Goal: Check status: Check status

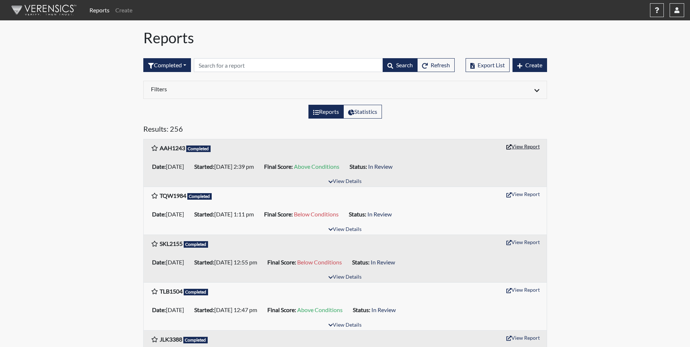
click at [527, 149] on button "View Report" at bounding box center [523, 146] width 40 height 11
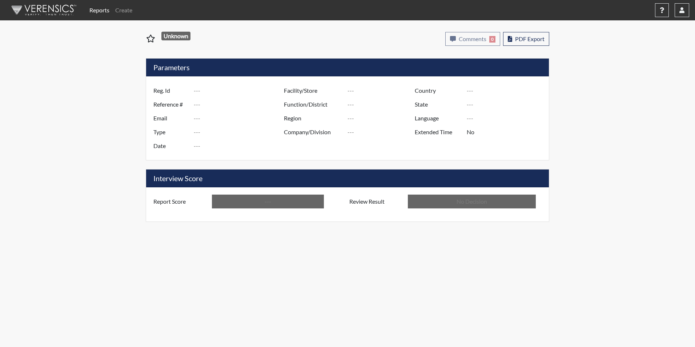
type input "AAH1243"
type input "50936"
type input "---"
type input "Corrections Pre-Employment"
type input "[DATE]"
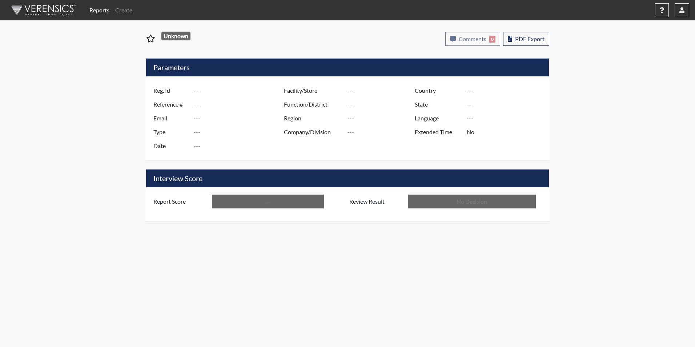
type input "[PERSON_NAME]"
type input "[GEOGRAPHIC_DATA]"
type input "[US_STATE]"
type input "English"
type input "Above Conditions"
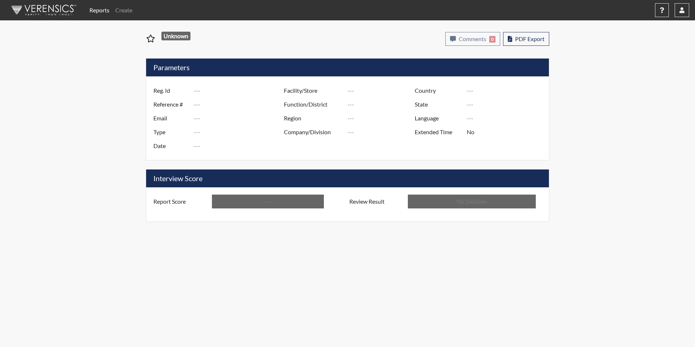
type input "In Review"
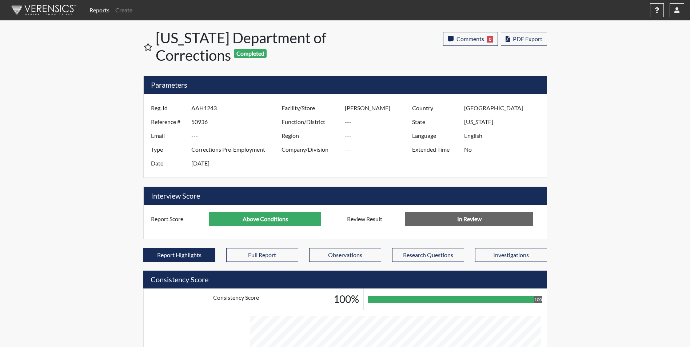
scroll to position [363405, 363223]
